Goal: Task Accomplishment & Management: Manage account settings

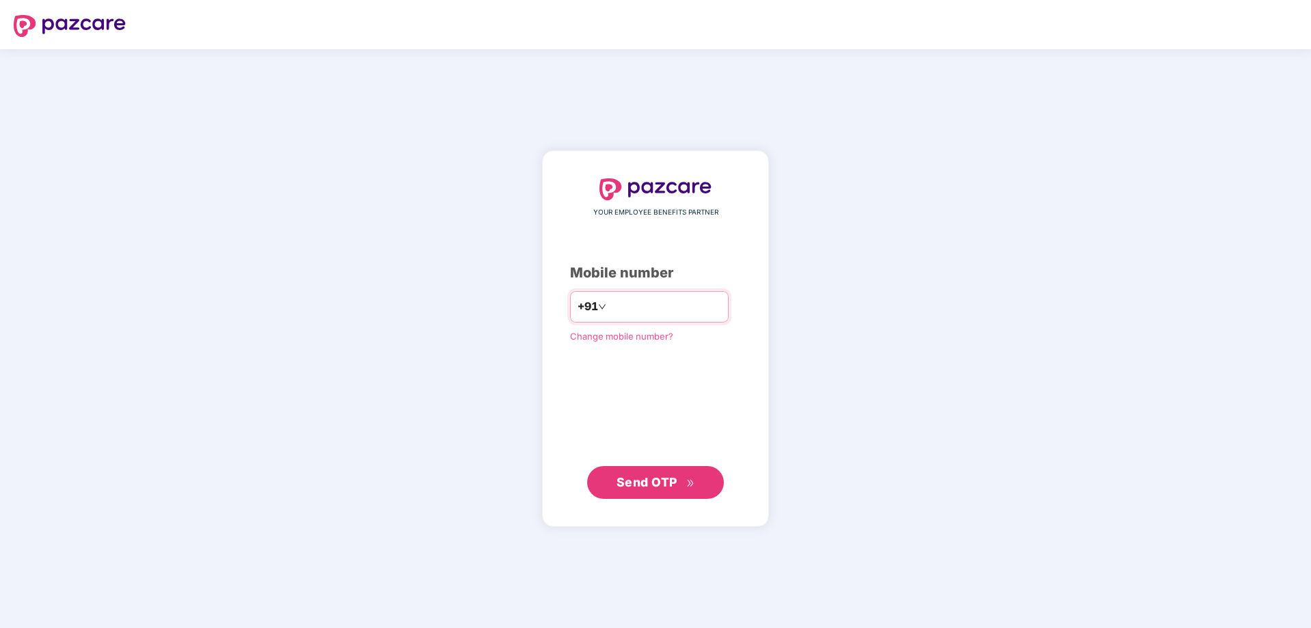
type input "**********"
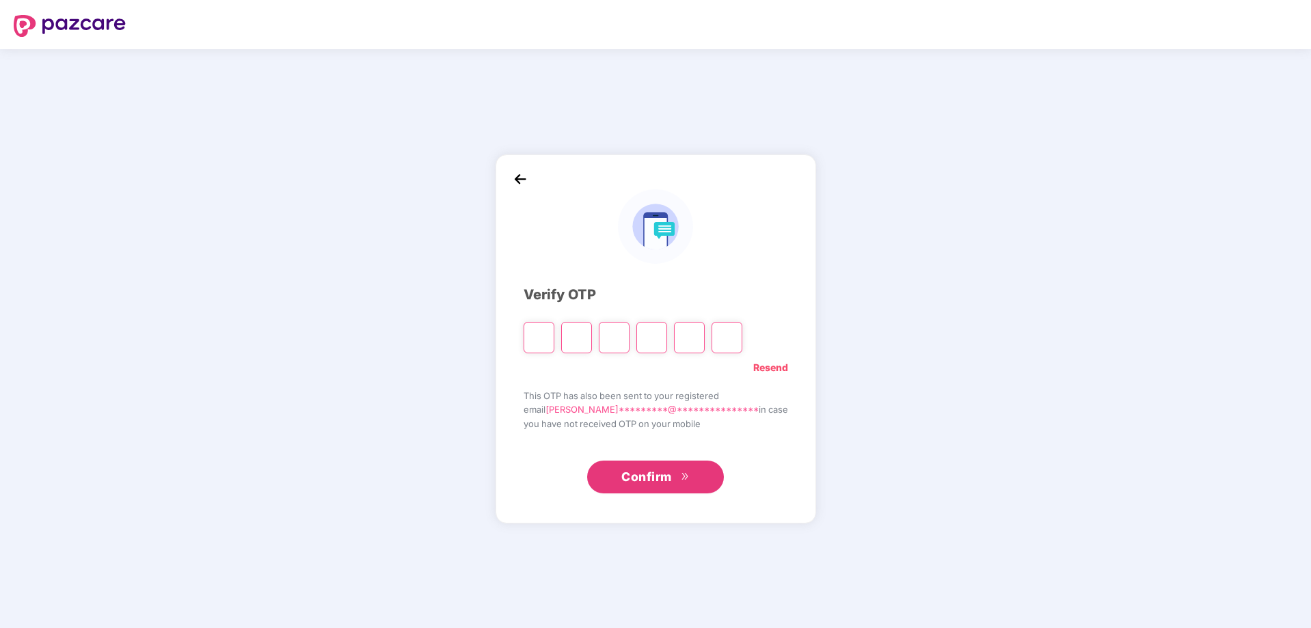
type input "*"
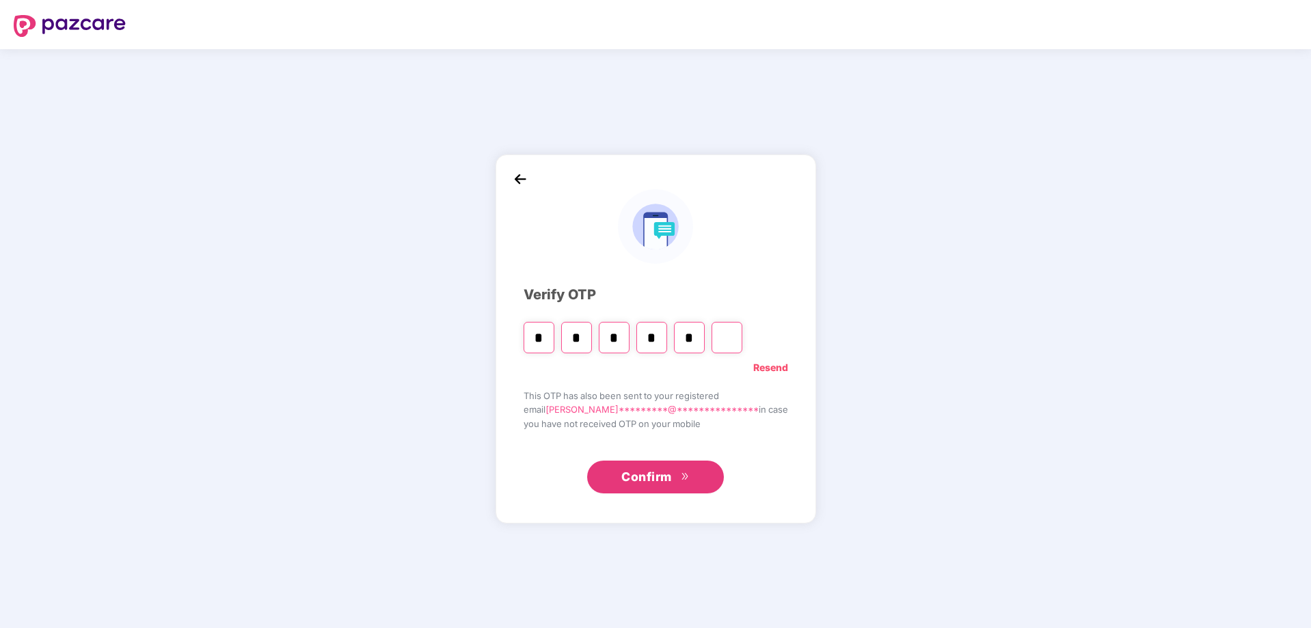
type input "*"
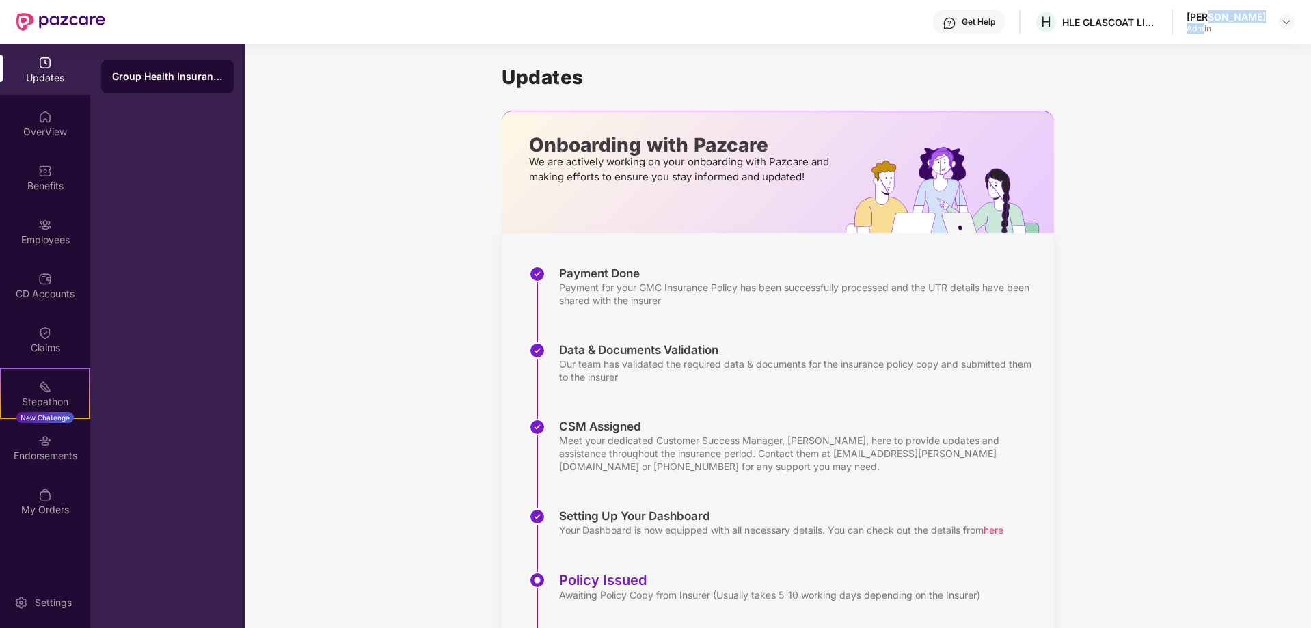
click at [1187, 22] on div "[PERSON_NAME] Admin" at bounding box center [1226, 22] width 79 height 24
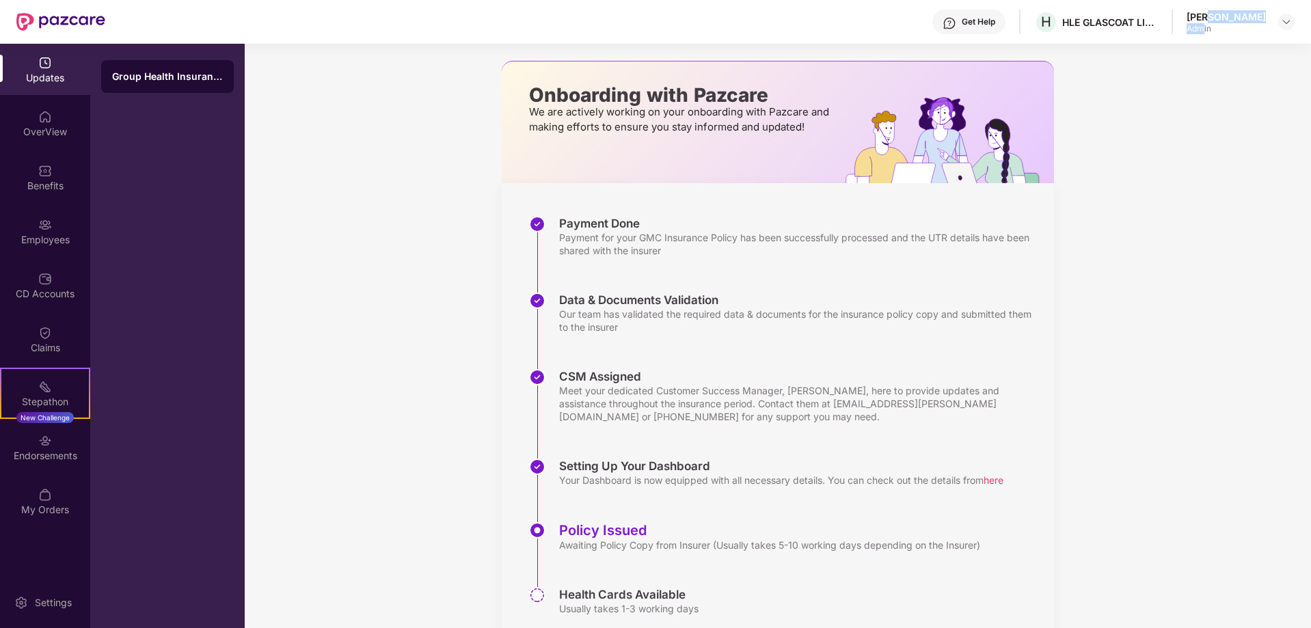
scroll to position [98, 0]
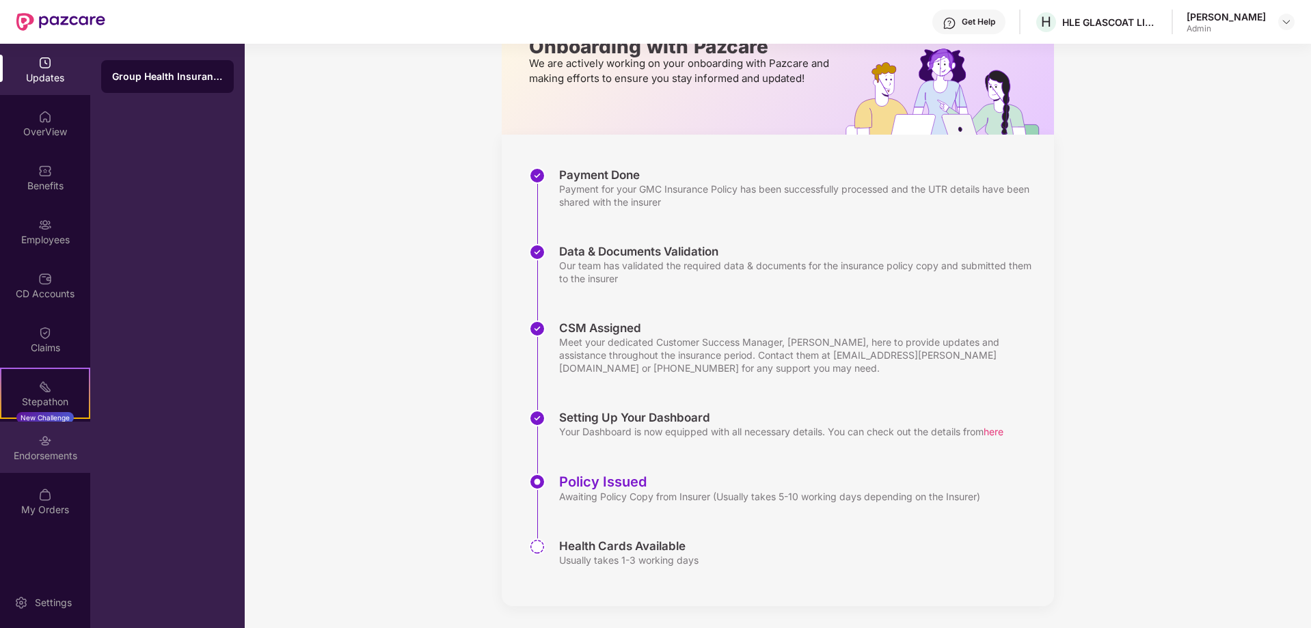
click at [44, 448] on div "Endorsements" at bounding box center [45, 447] width 90 height 51
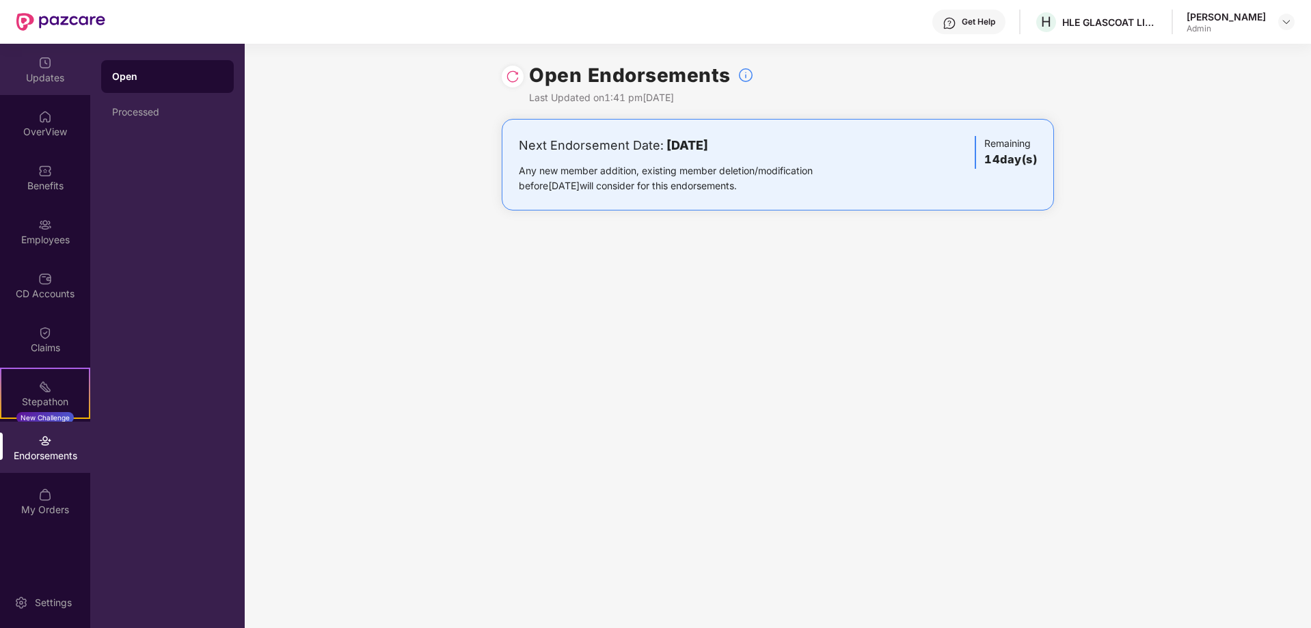
click at [53, 64] on div "Updates" at bounding box center [45, 69] width 90 height 51
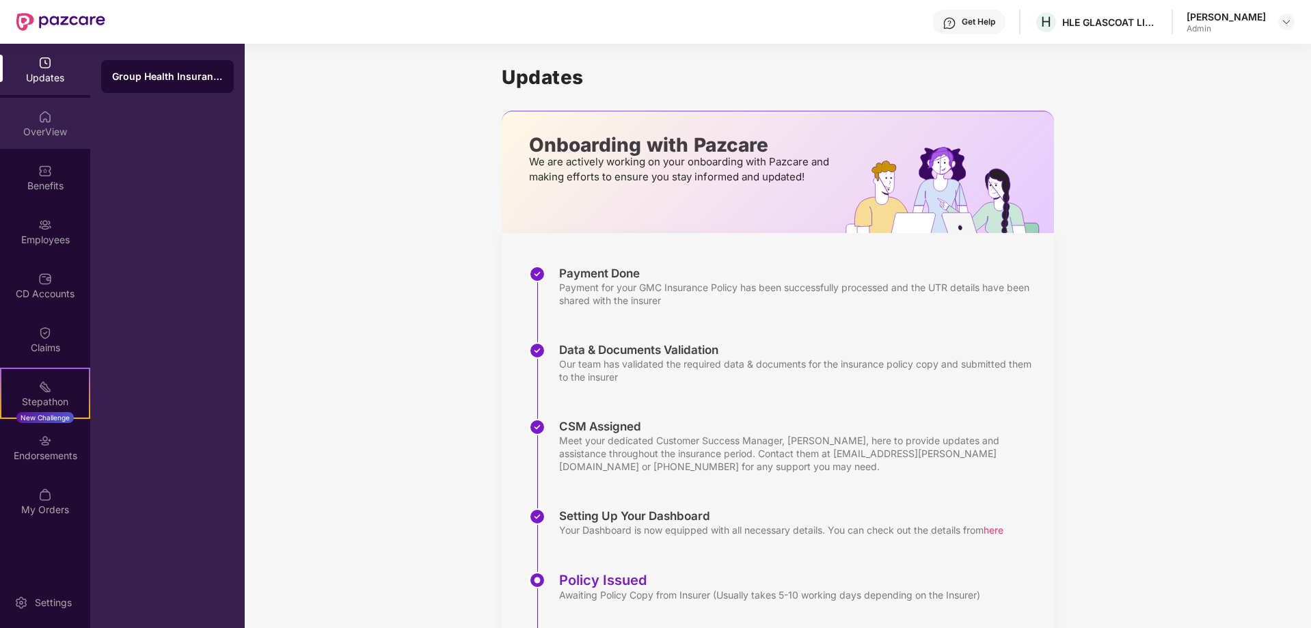
click at [53, 116] on div "OverView" at bounding box center [45, 123] width 90 height 51
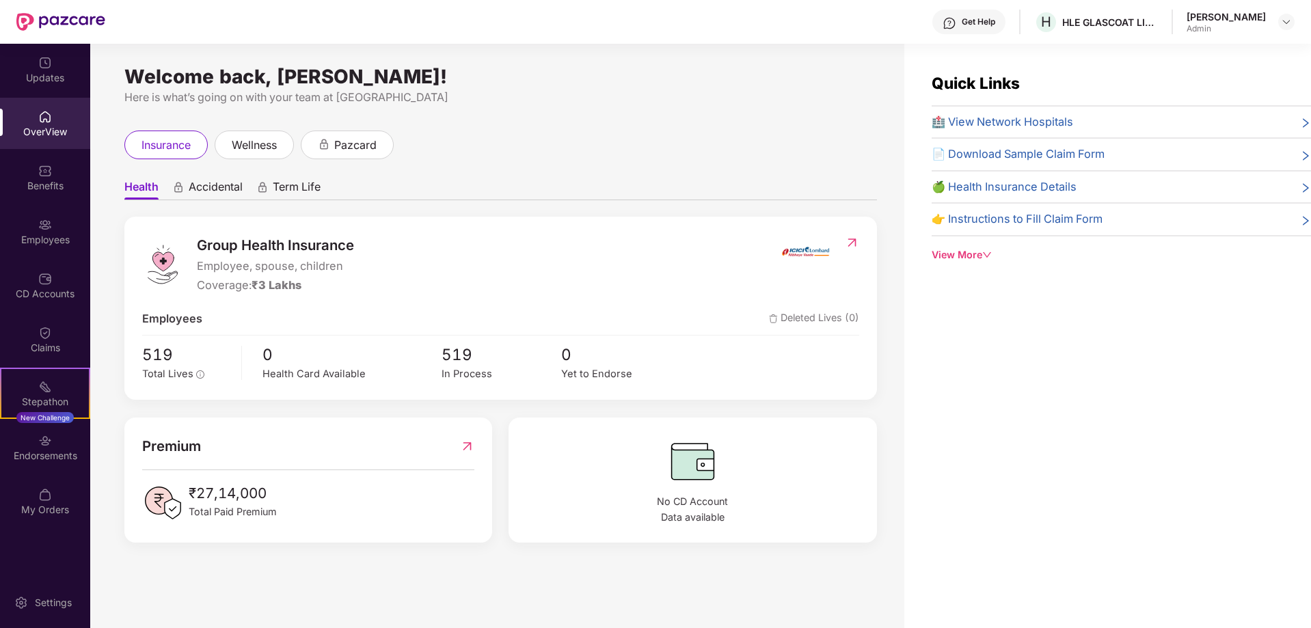
click at [985, 252] on icon "down" at bounding box center [987, 255] width 10 height 10
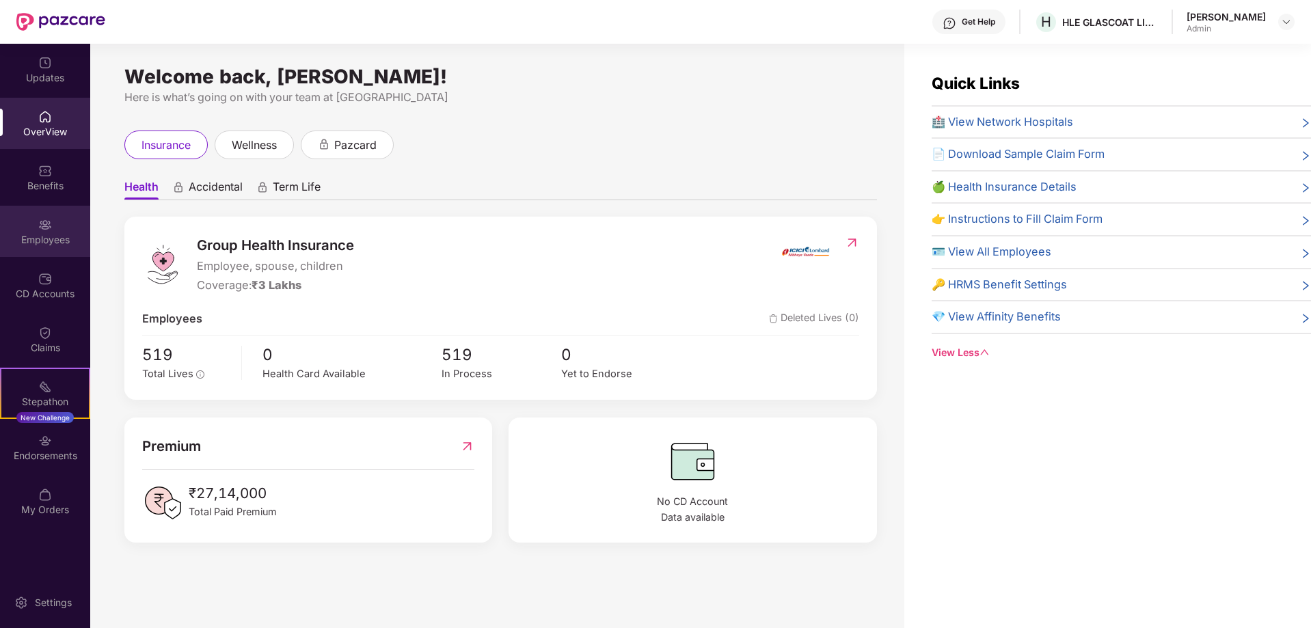
click at [46, 237] on div "Employees" at bounding box center [45, 240] width 90 height 14
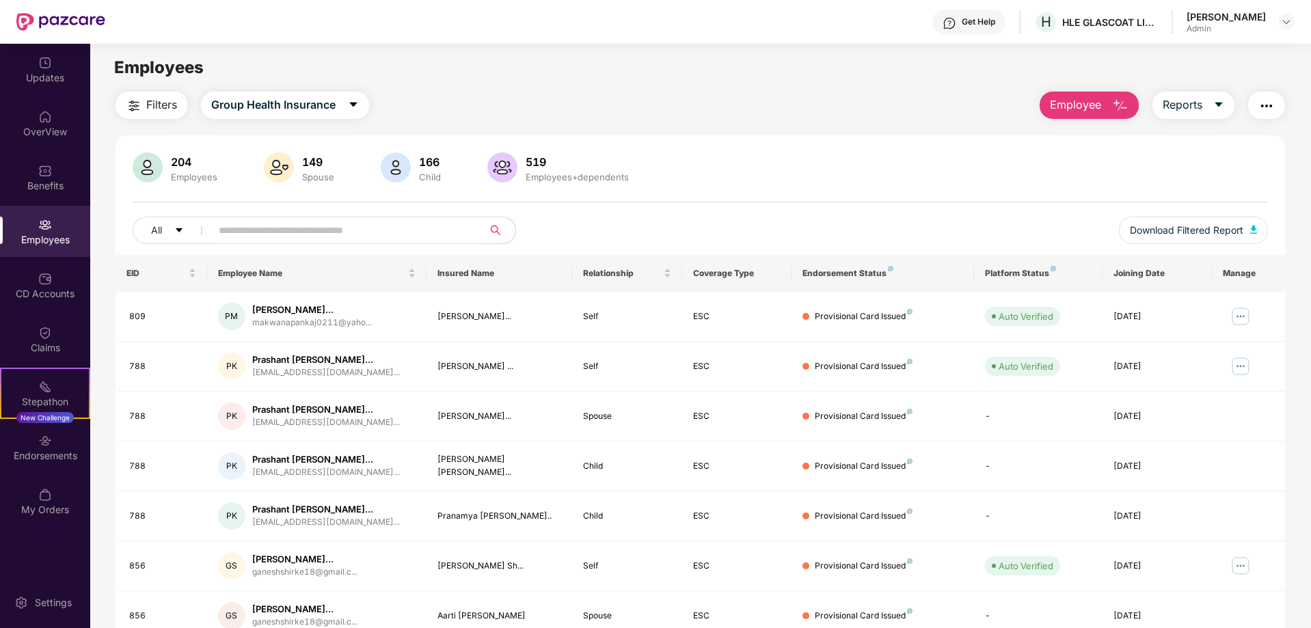
click at [284, 230] on input "text" at bounding box center [341, 230] width 245 height 21
type input "******"
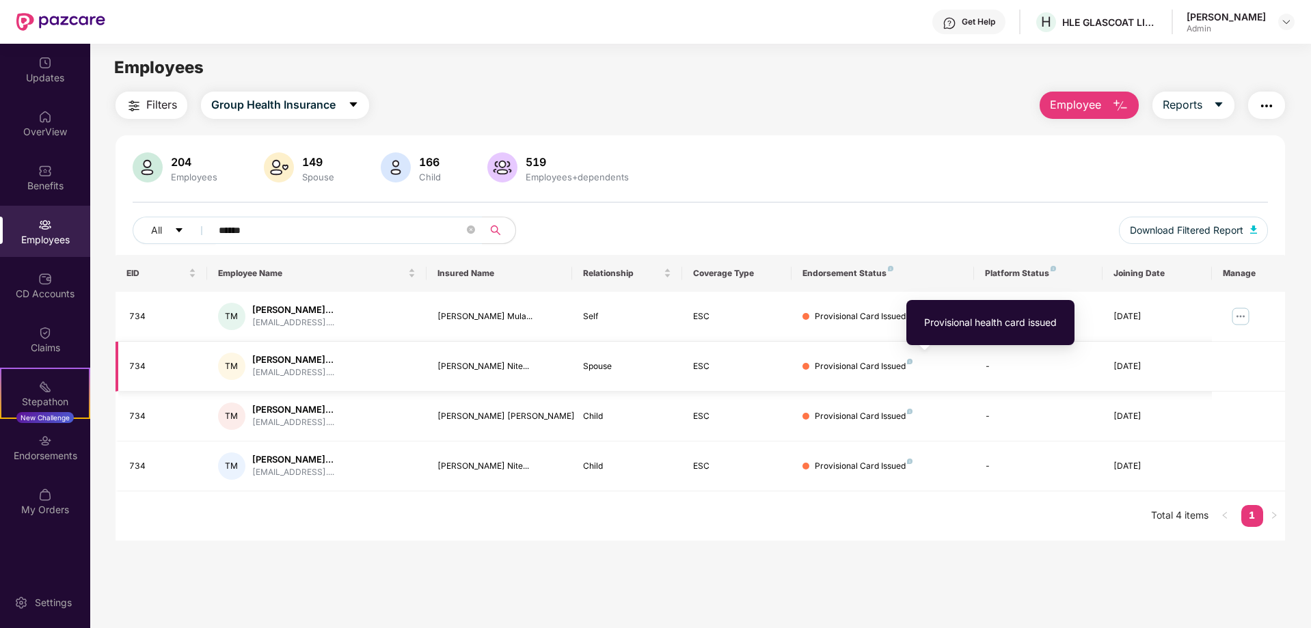
click at [909, 361] on img at bounding box center [909, 361] width 5 height 5
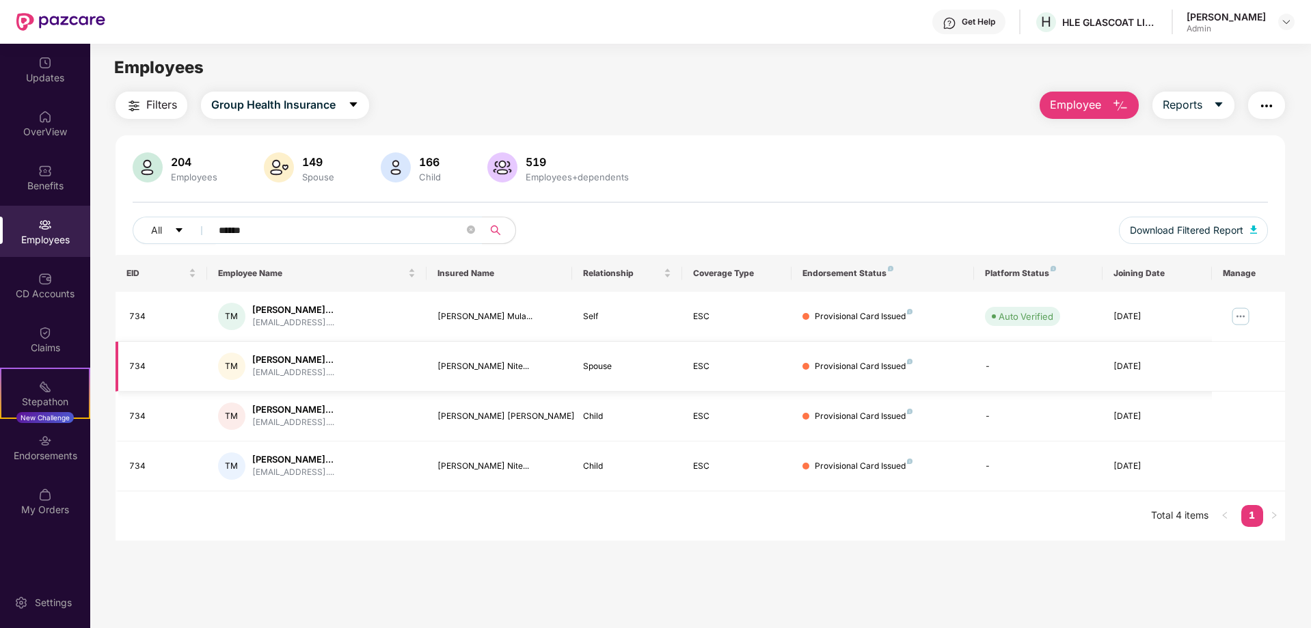
click at [889, 369] on div "Provisional Card Issued" at bounding box center [864, 366] width 98 height 13
click at [1239, 314] on img at bounding box center [1241, 317] width 22 height 22
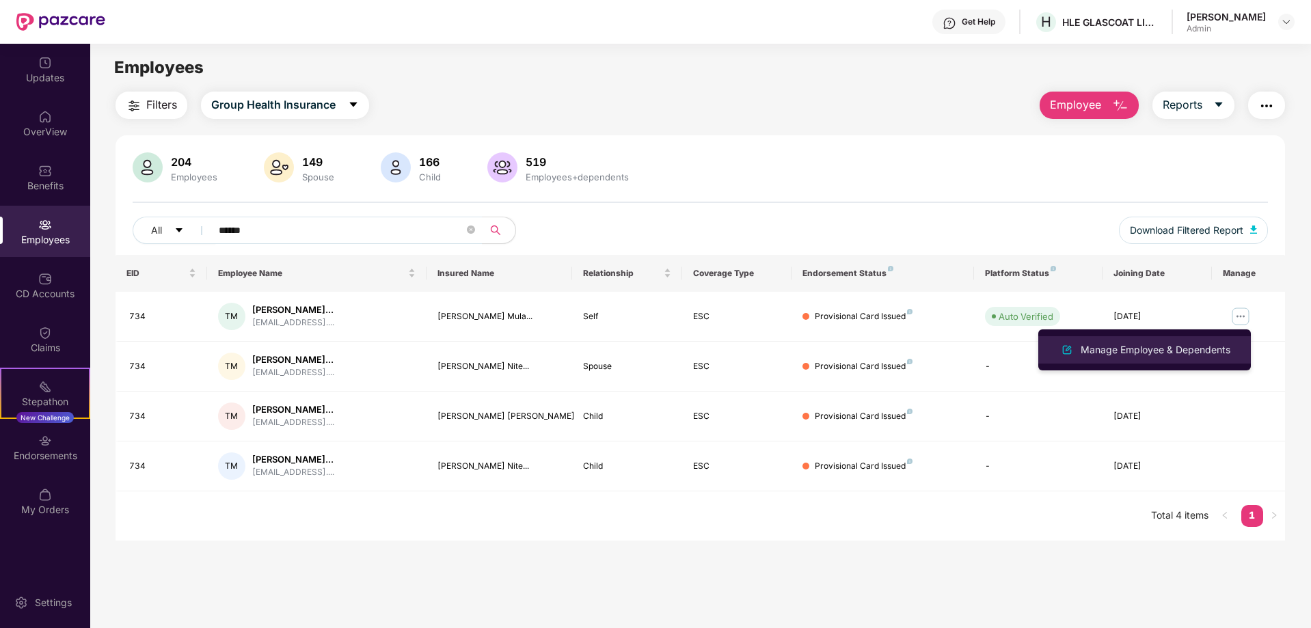
click at [1196, 348] on div "Manage Employee & Dependents" at bounding box center [1155, 350] width 155 height 15
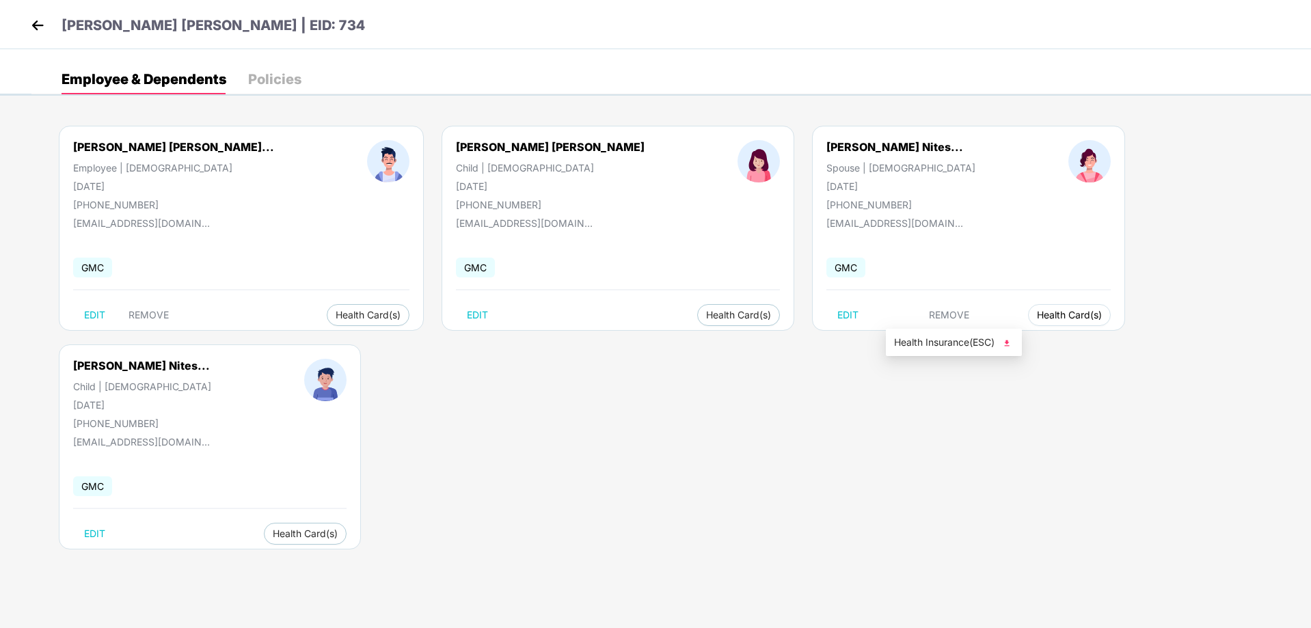
click at [1037, 315] on span "Health Card(s)" at bounding box center [1069, 315] width 65 height 7
click at [1007, 342] on img at bounding box center [1007, 343] width 14 height 14
